Goal: Task Accomplishment & Management: Manage account settings

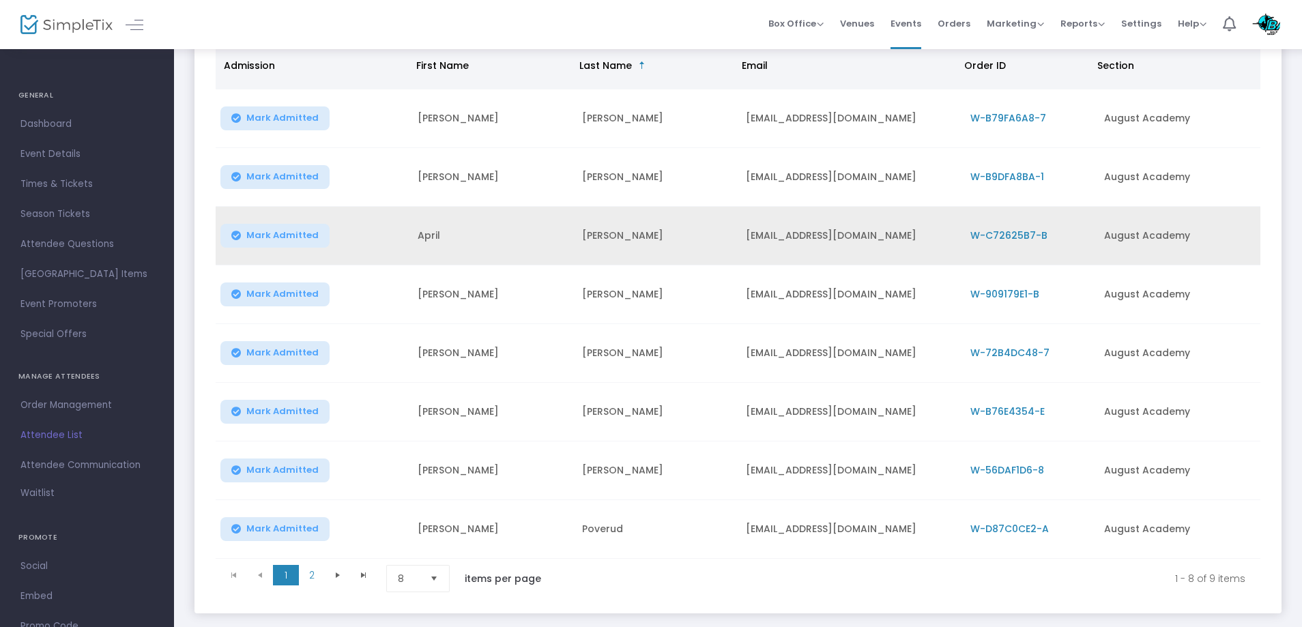
scroll to position [260, 0]
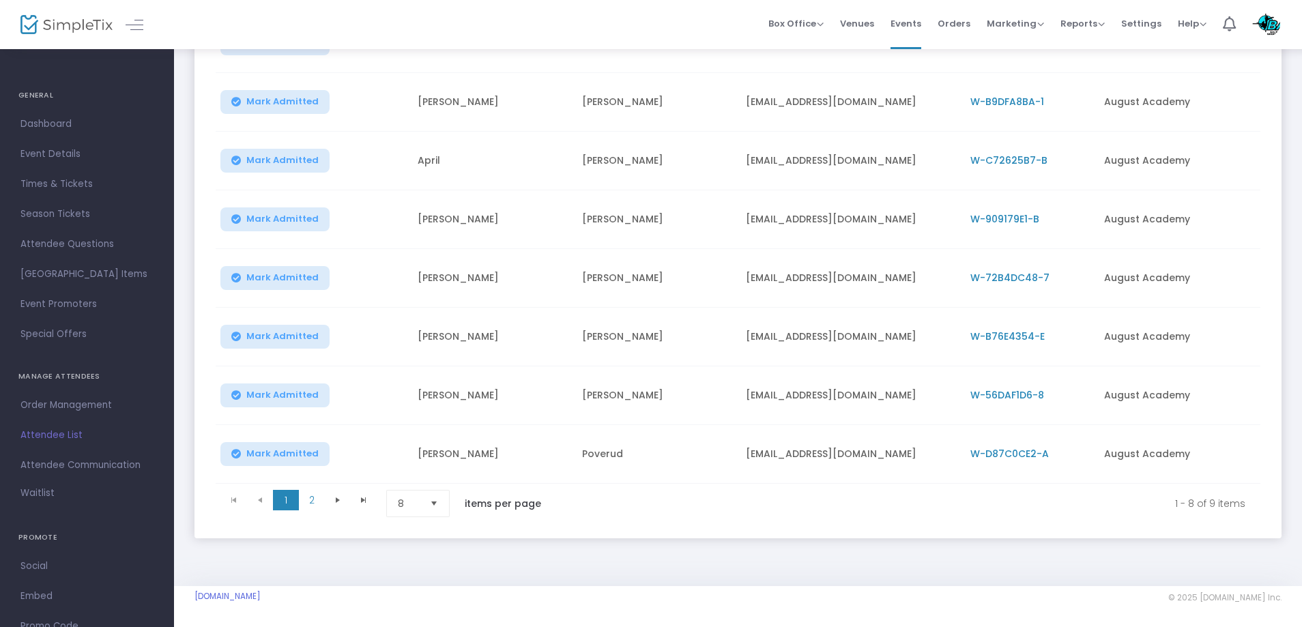
click at [429, 502] on span "Select" at bounding box center [434, 504] width 23 height 23
click at [423, 556] on li "25" at bounding box center [420, 558] width 66 height 27
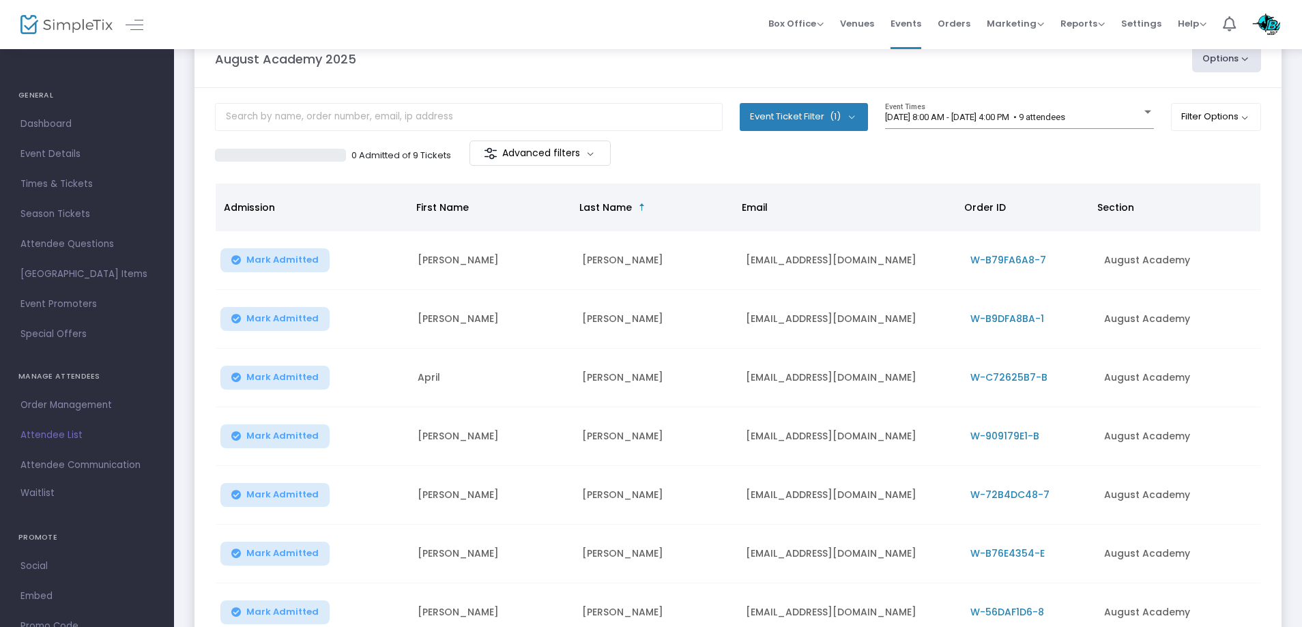
scroll to position [0, 0]
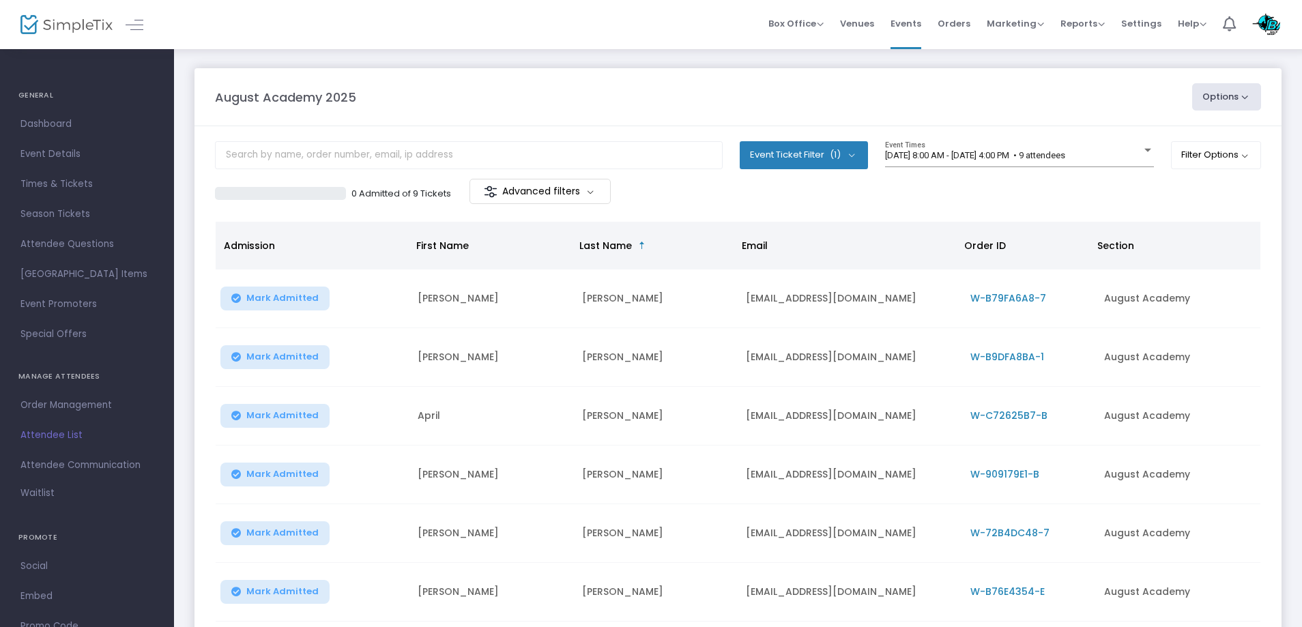
click at [1248, 104] on button "Options" at bounding box center [1227, 96] width 70 height 27
click at [1154, 130] on li "Export List" at bounding box center [1190, 137] width 126 height 27
radio input "false"
radio input "true"
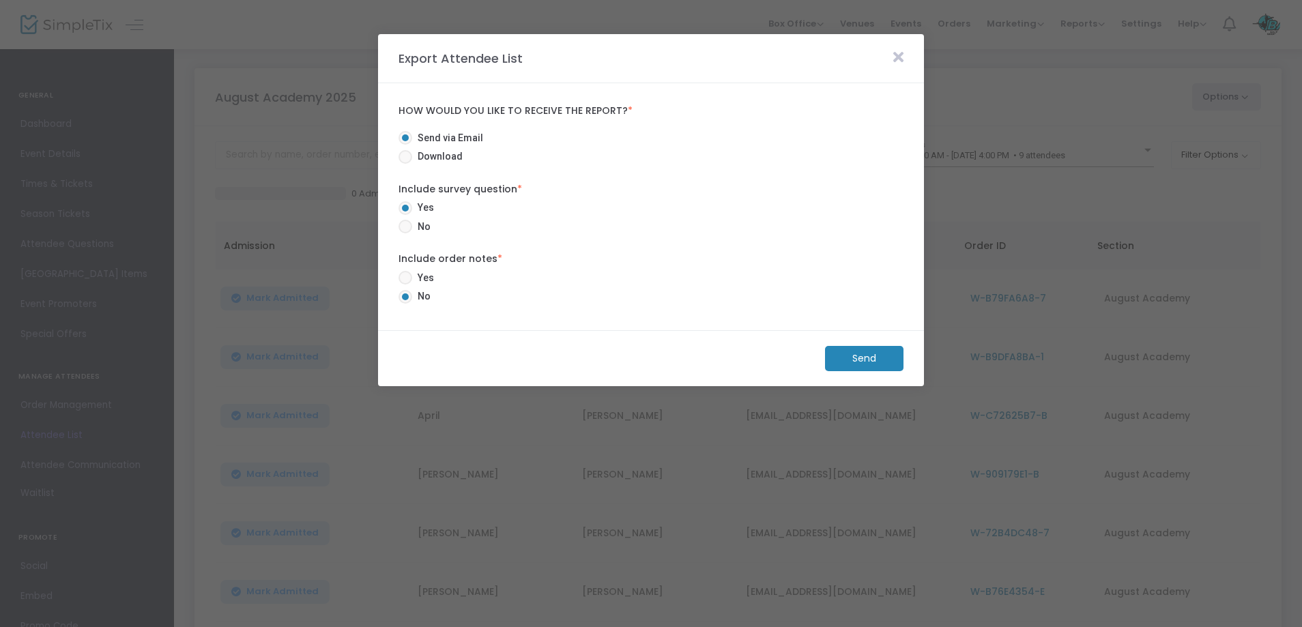
drag, startPoint x: 403, startPoint y: 279, endPoint x: 489, endPoint y: 332, distance: 101.7
click at [403, 279] on span at bounding box center [406, 278] width 14 height 14
click at [405, 285] on input "Yes" at bounding box center [405, 285] width 1 height 1
radio input "true"
click at [863, 356] on m-button "Send" at bounding box center [864, 358] width 78 height 25
